Goal: Task Accomplishment & Management: Manage account settings

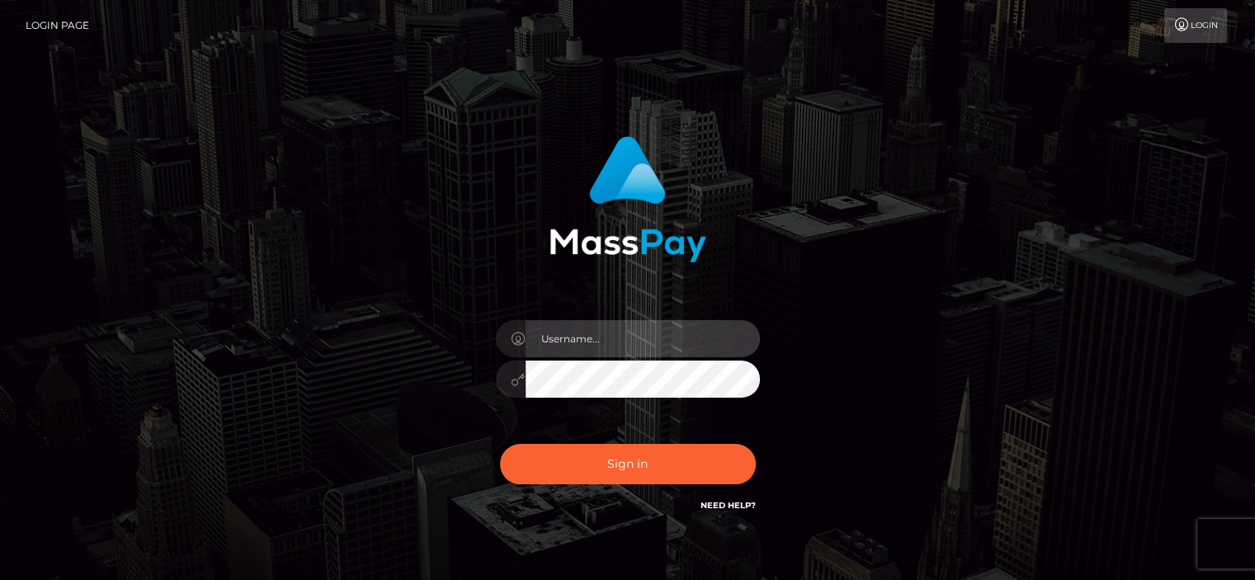
click at [607, 336] on input "text" at bounding box center [643, 338] width 234 height 37
type input "lavaofi@gmail.com"
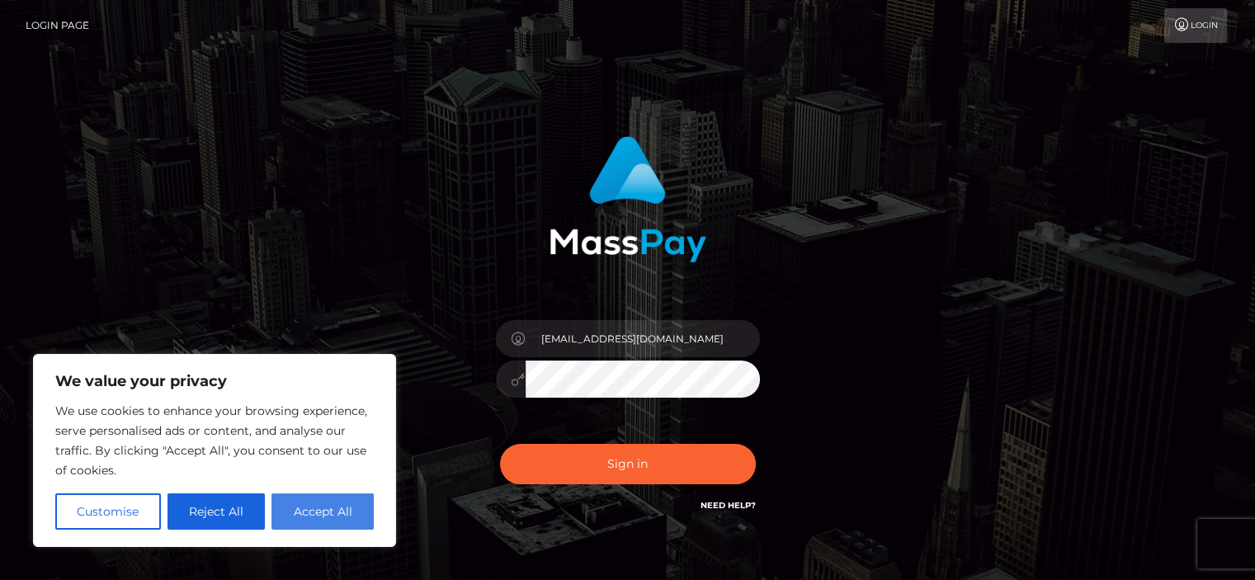
click at [304, 507] on button "Accept All" at bounding box center [322, 511] width 102 height 36
checkbox input "true"
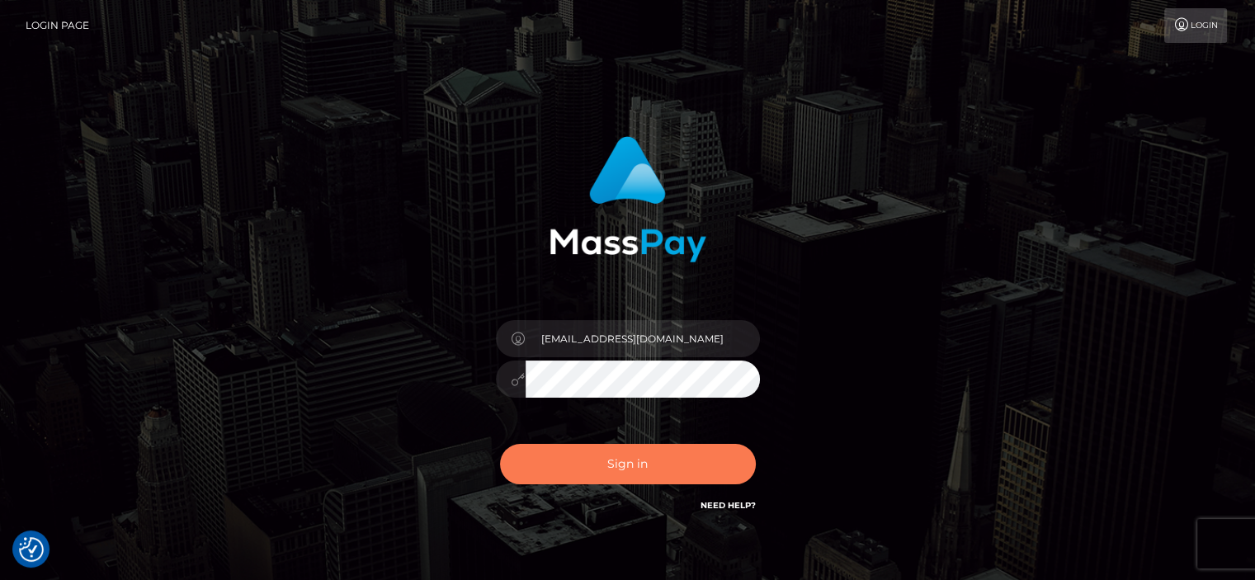
click at [626, 457] on button "Sign in" at bounding box center [628, 464] width 256 height 40
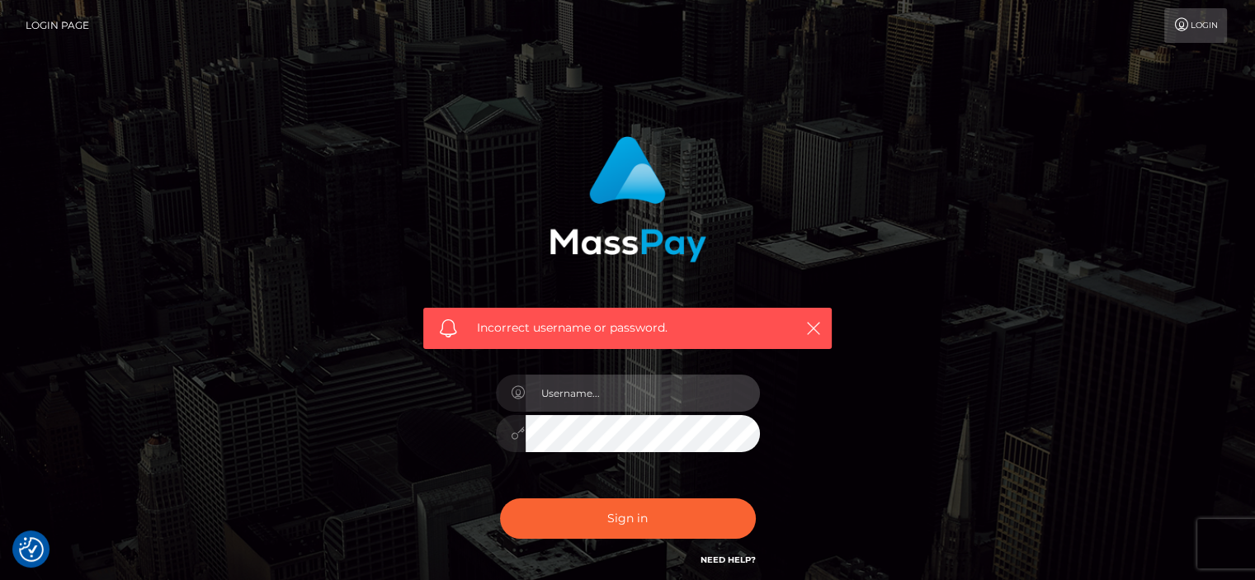
click at [571, 391] on input "text" at bounding box center [643, 393] width 234 height 37
type input "lavaofi@gmail.com"
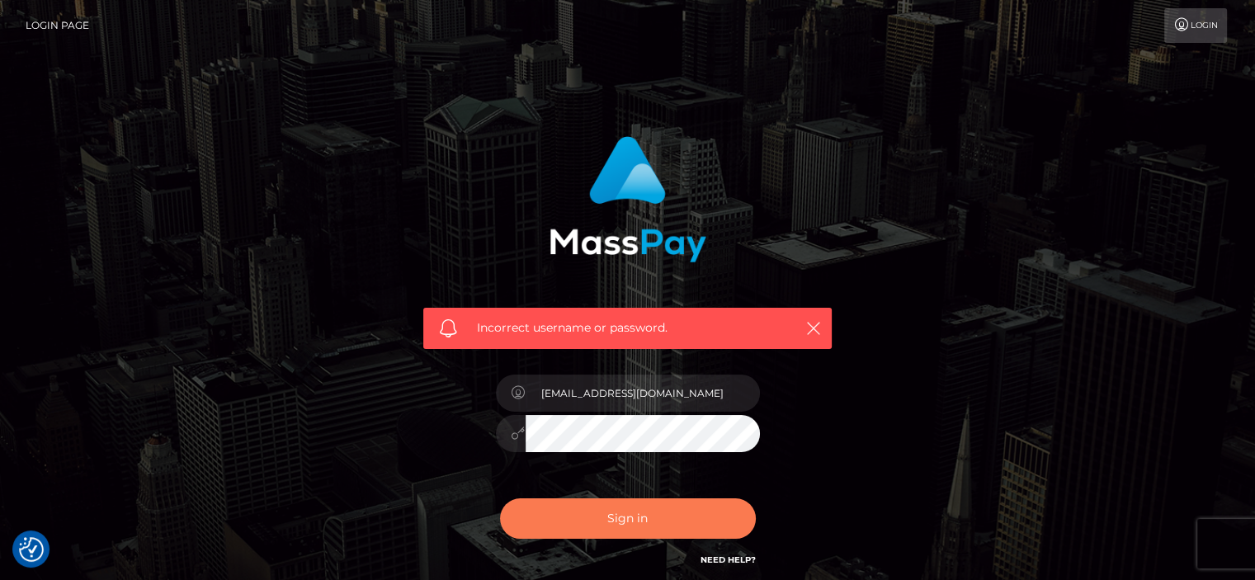
click at [578, 514] on button "Sign in" at bounding box center [628, 518] width 256 height 40
